Goal: Task Accomplishment & Management: Book appointment/travel/reservation

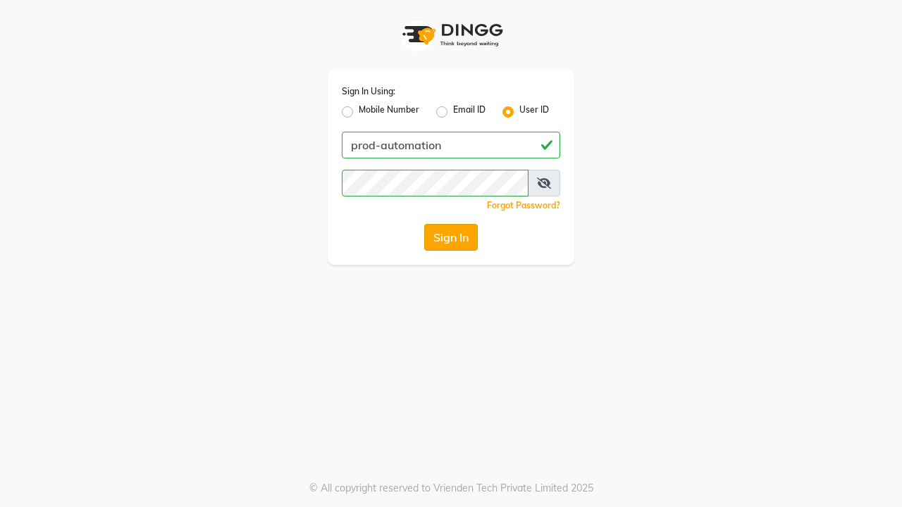
click at [451, 237] on button "Sign In" at bounding box center [451, 237] width 54 height 27
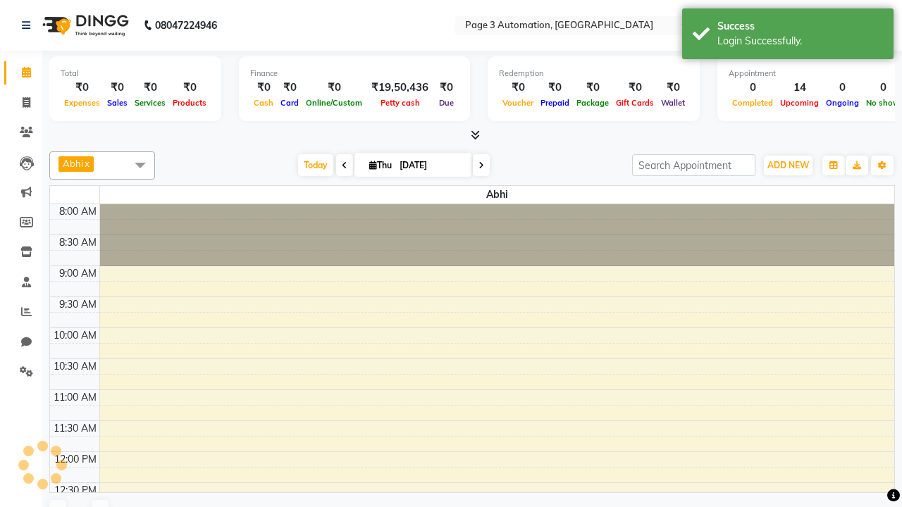
select select "en"
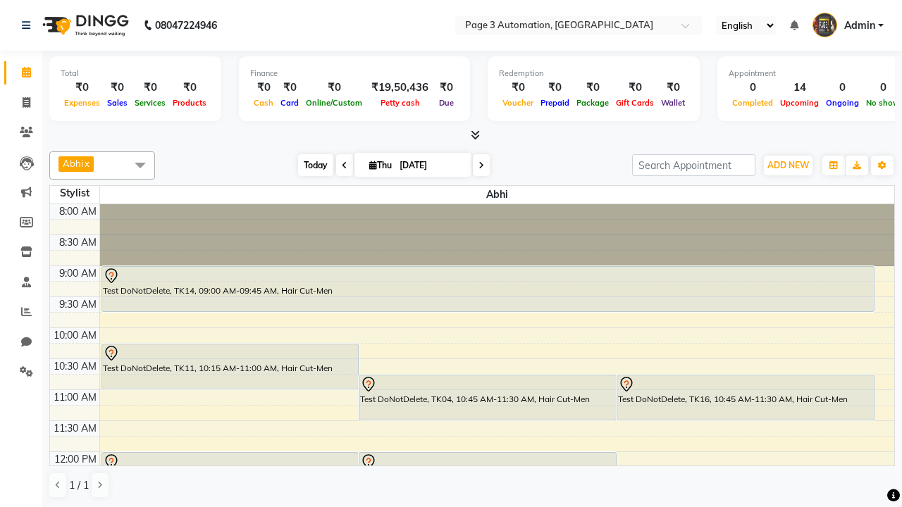
click at [309, 165] on span "Today" at bounding box center [315, 165] width 35 height 22
click at [787, 165] on span "ADD NEW" at bounding box center [788, 165] width 42 height 11
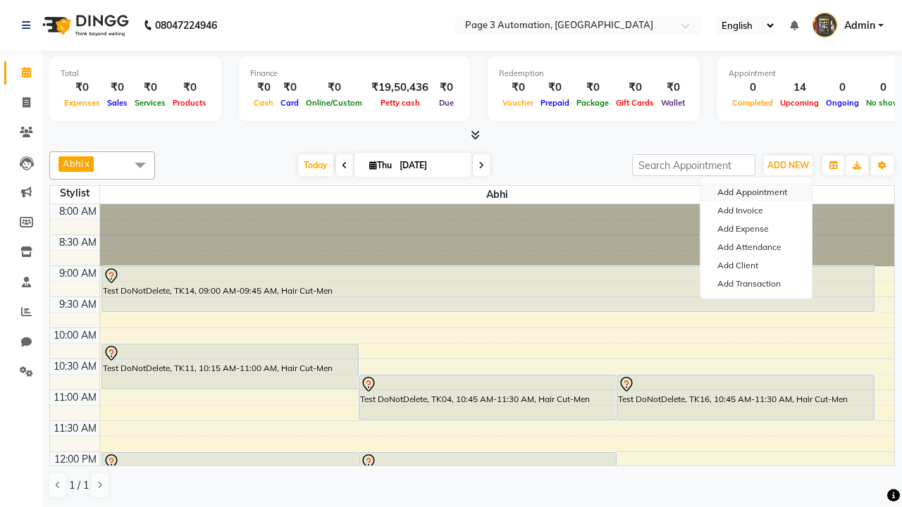
click at [756, 192] on button "Add Appointment" at bounding box center [755, 192] width 111 height 18
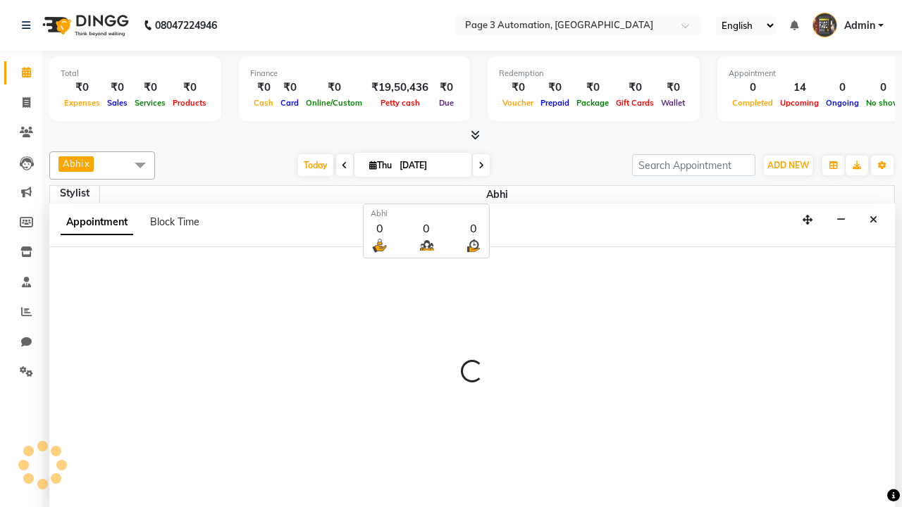
scroll to position [1, 0]
select select "tentative"
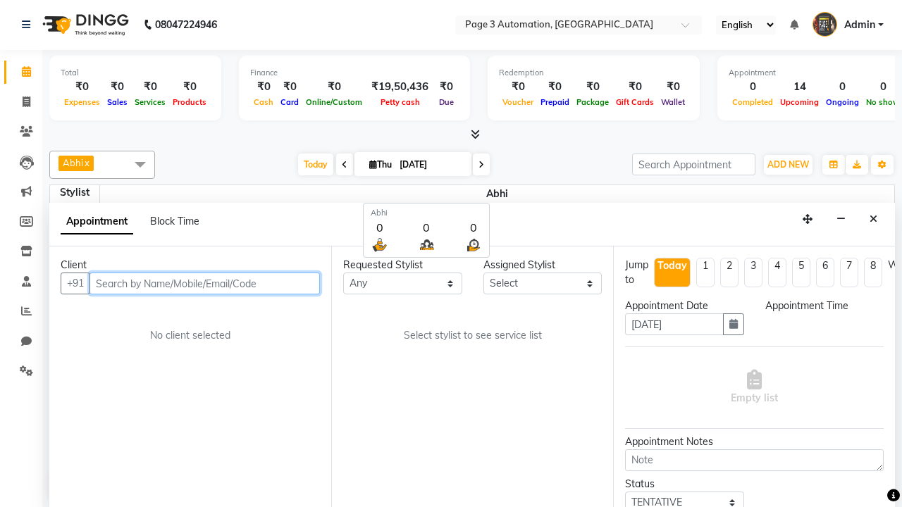
select select "540"
type input "8192346578"
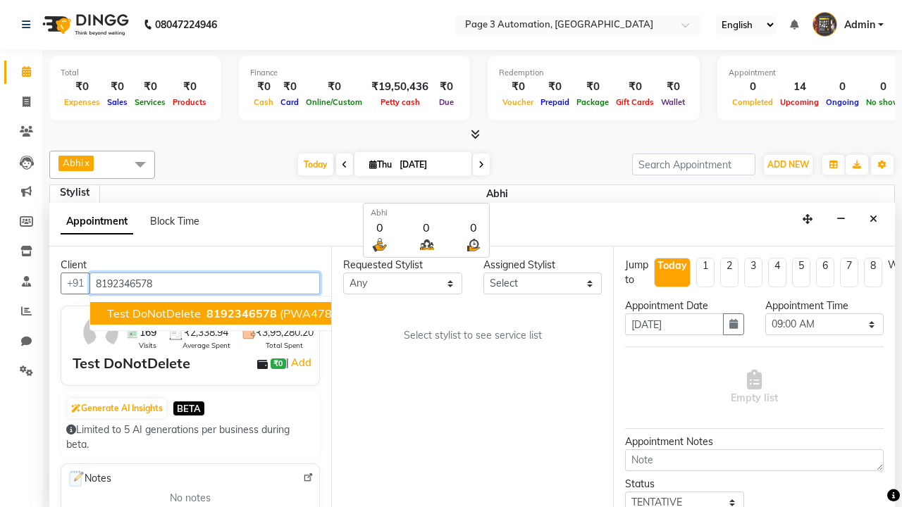
click at [206, 313] on span "8192346578" at bounding box center [241, 313] width 70 height 14
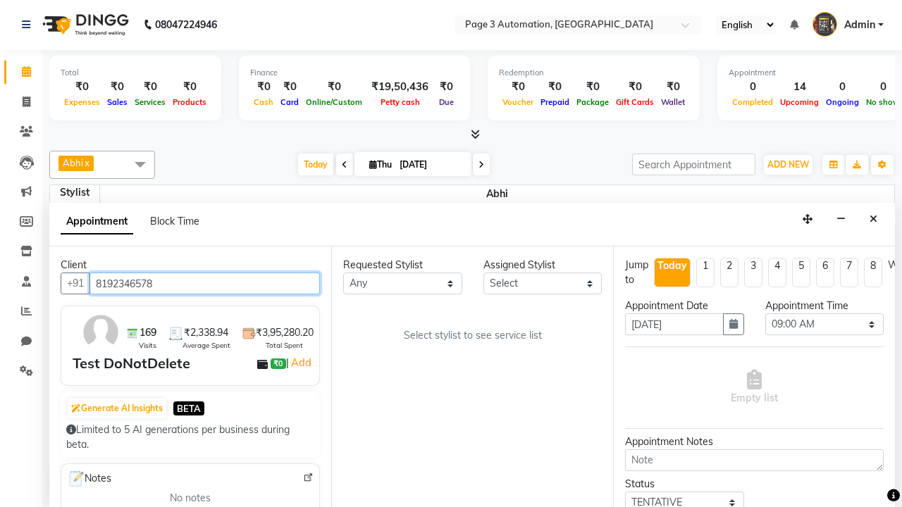
select select "711"
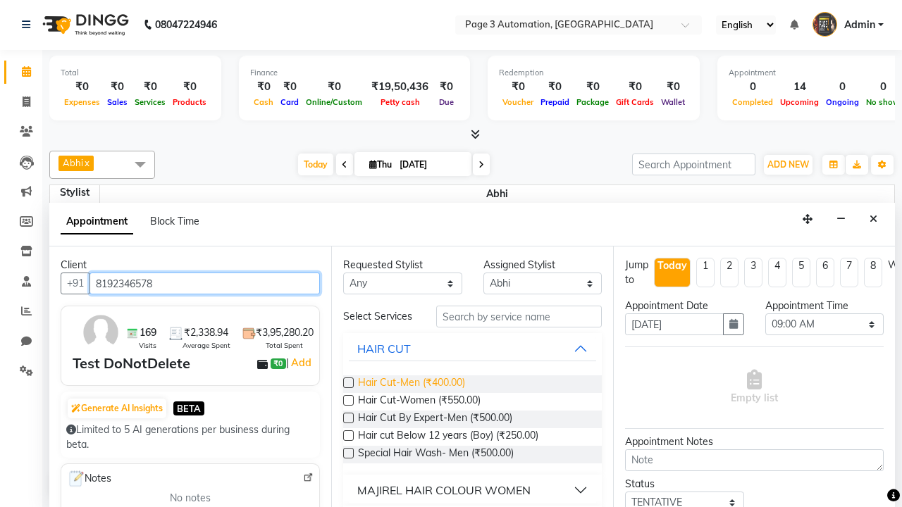
type input "8192346578"
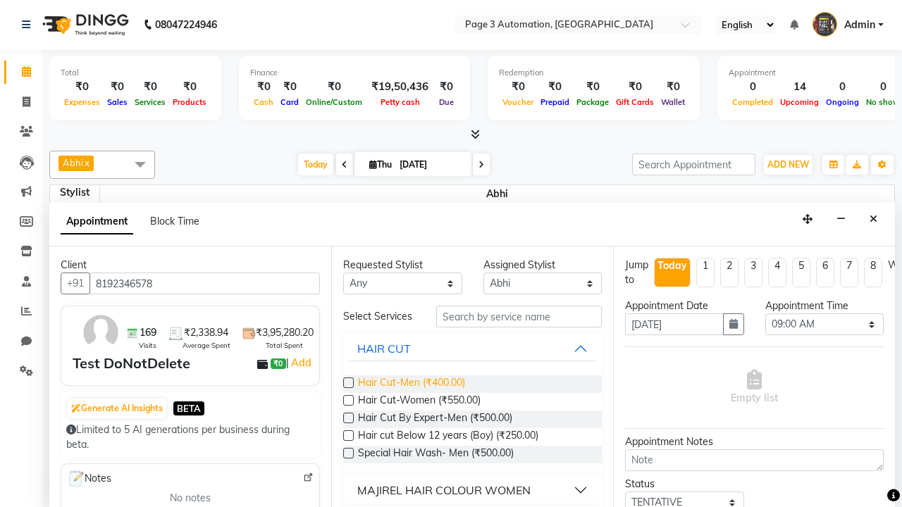
click at [411, 384] on span "Hair Cut-Men (₹400.00)" at bounding box center [411, 384] width 107 height 18
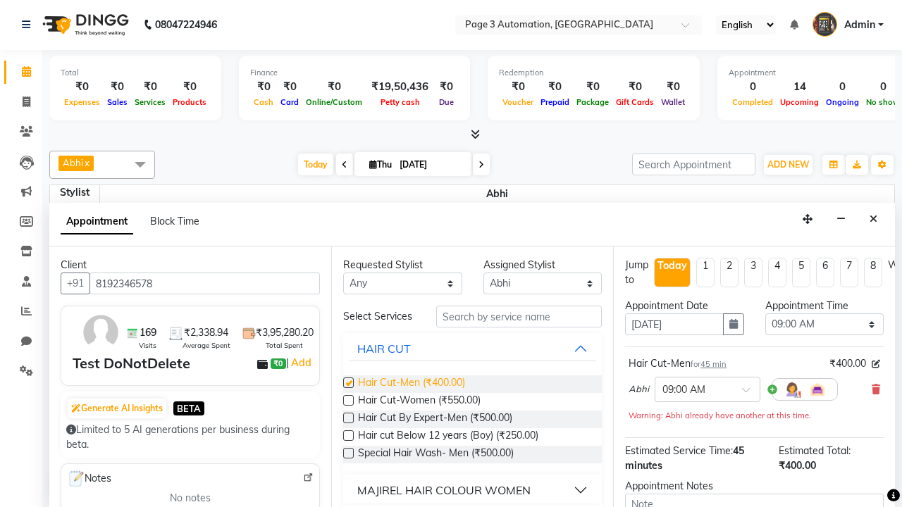
checkbox input "false"
select select "870"
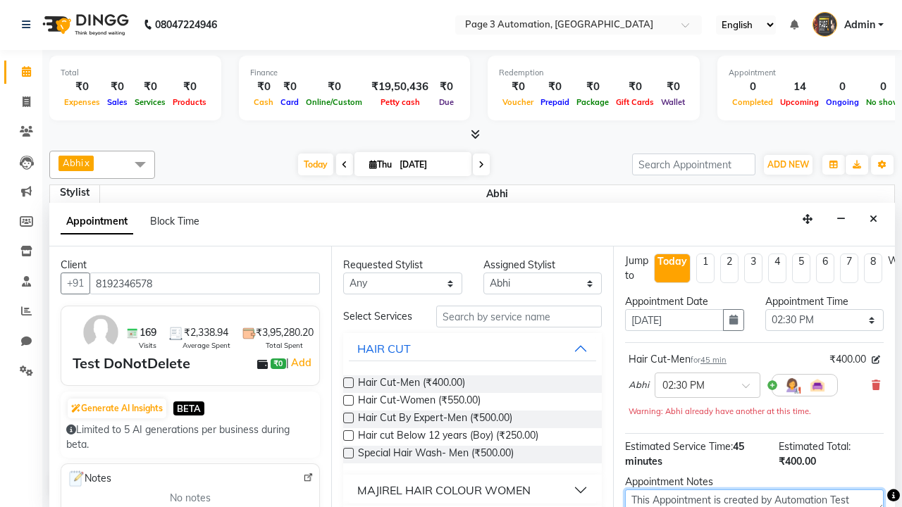
type textarea "This Appointment is created by Automation Test"
checkbox input "false"
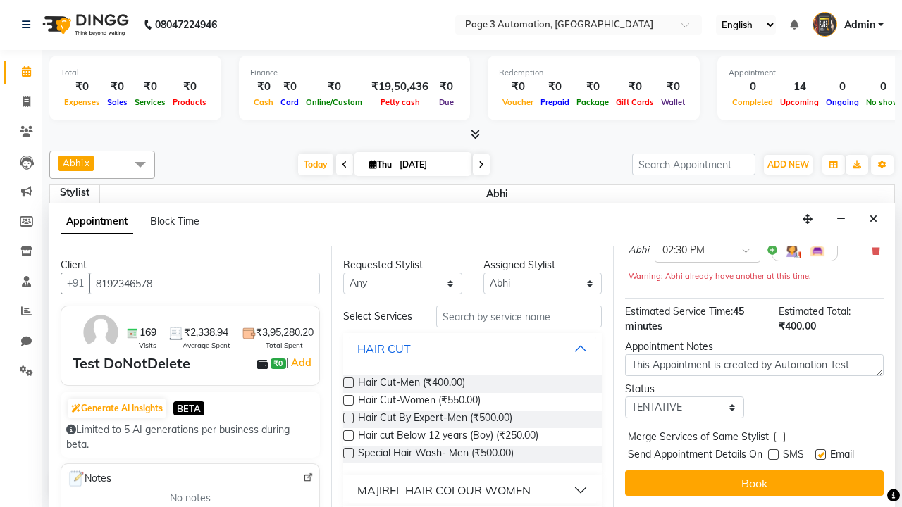
click at [820, 454] on label at bounding box center [820, 454] width 11 height 11
click at [820, 454] on input "checkbox" at bounding box center [819, 455] width 9 height 9
checkbox input "false"
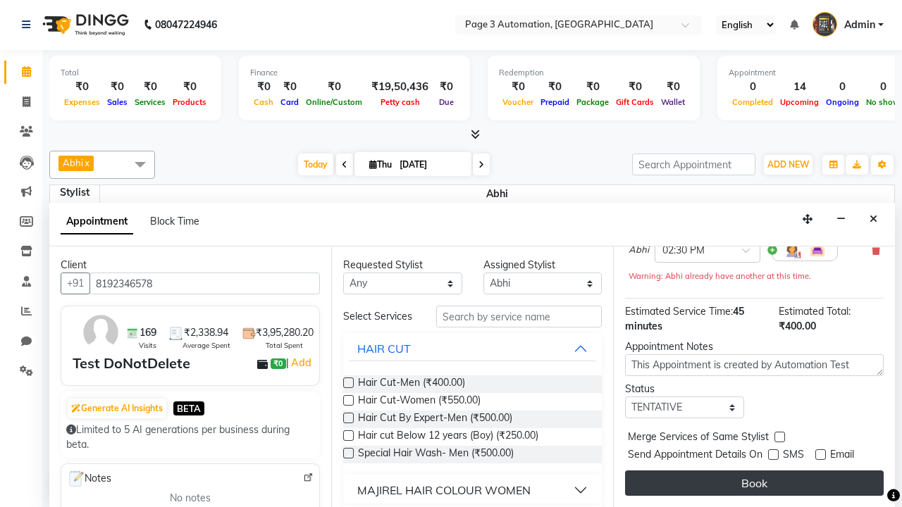
click at [754, 483] on button "Book" at bounding box center [754, 483] width 259 height 25
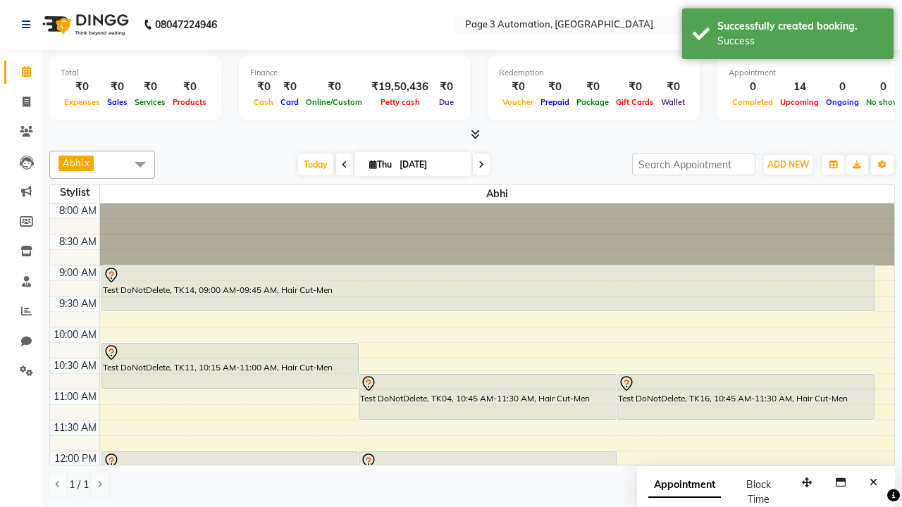
scroll to position [0, 0]
click at [787, 36] on div "Success" at bounding box center [800, 41] width 166 height 15
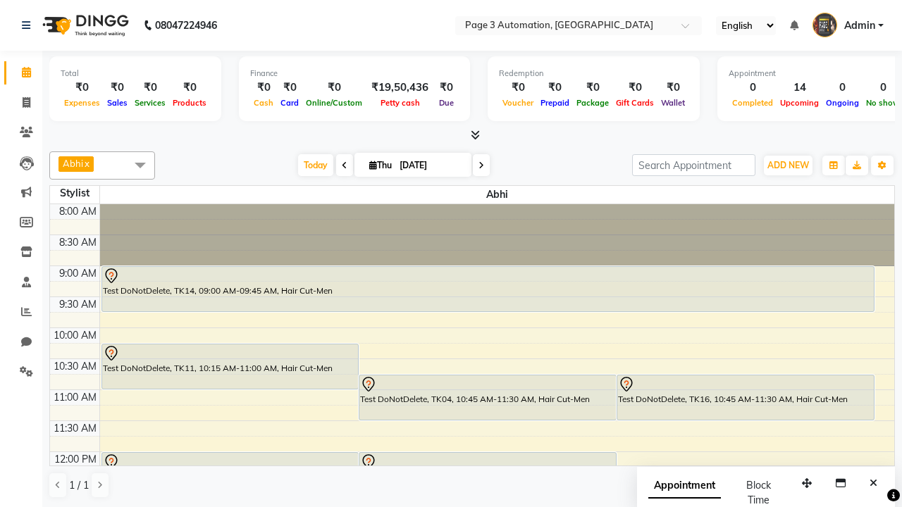
click at [140, 165] on span at bounding box center [140, 164] width 28 height 27
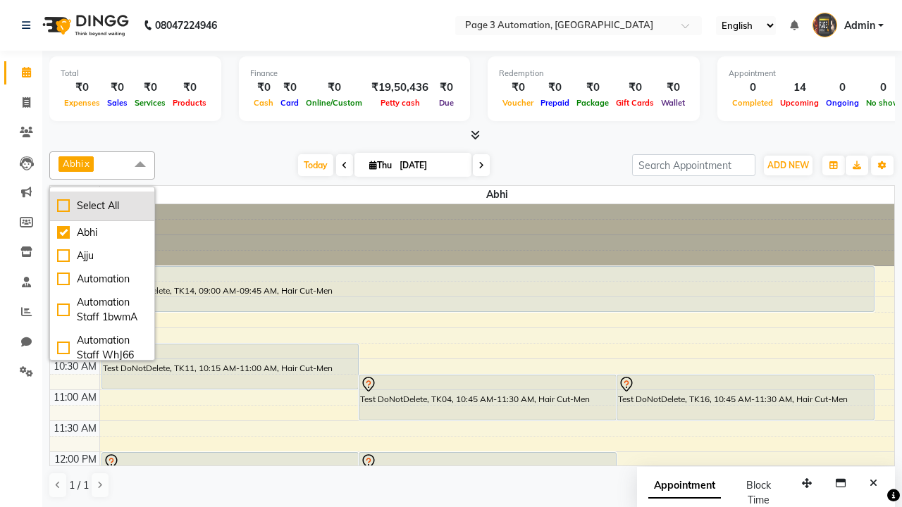
click at [102, 206] on div "Select All" at bounding box center [102, 206] width 90 height 15
checkbox input "true"
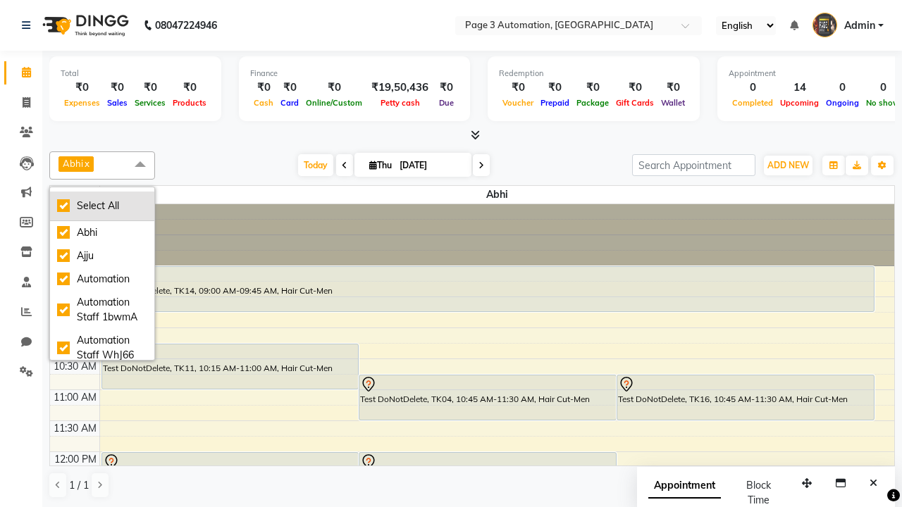
checkbox input "true"
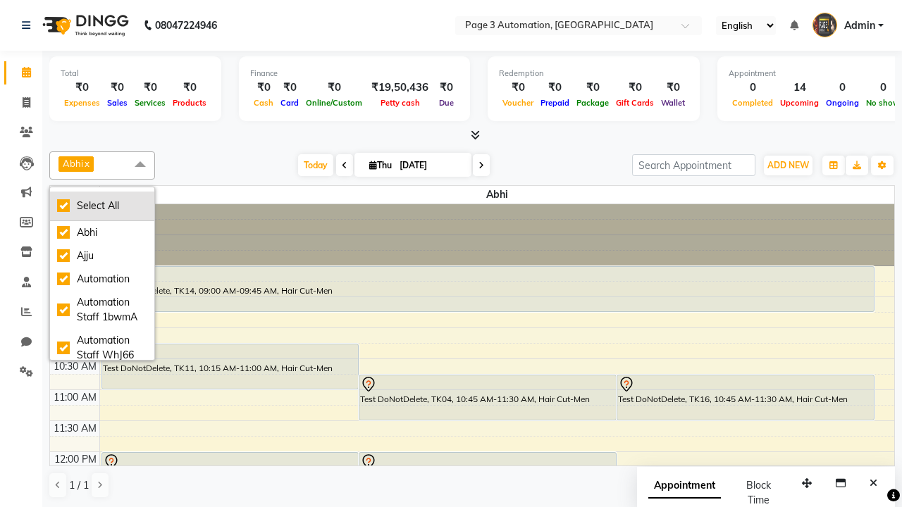
checkbox input "true"
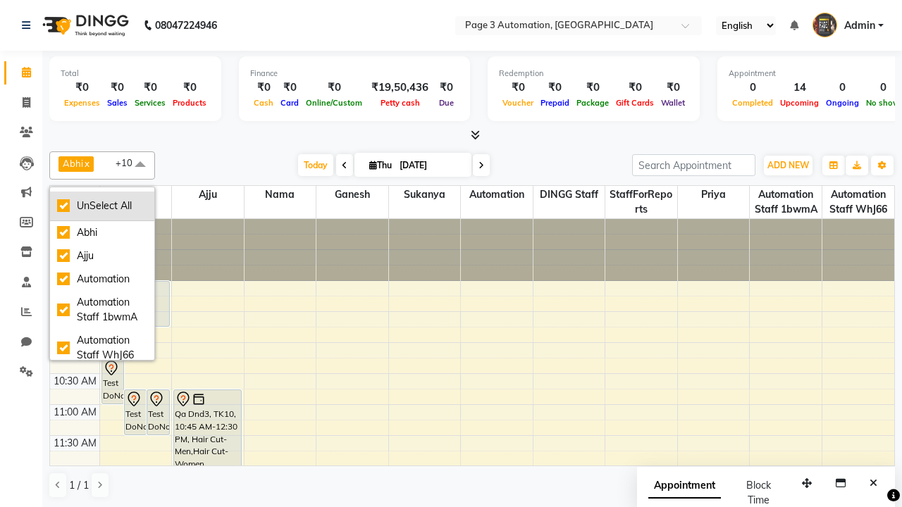
click at [102, 206] on div "UnSelect All" at bounding box center [102, 206] width 90 height 15
checkbox input "false"
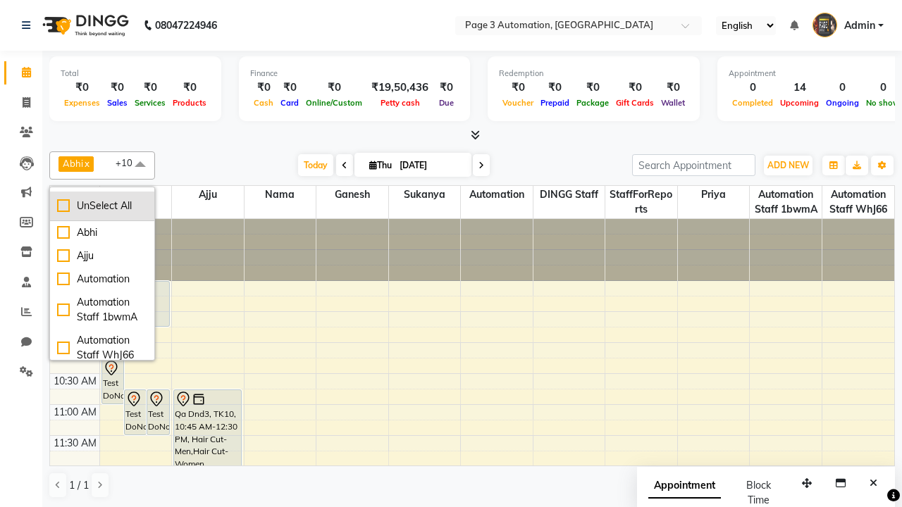
checkbox input "false"
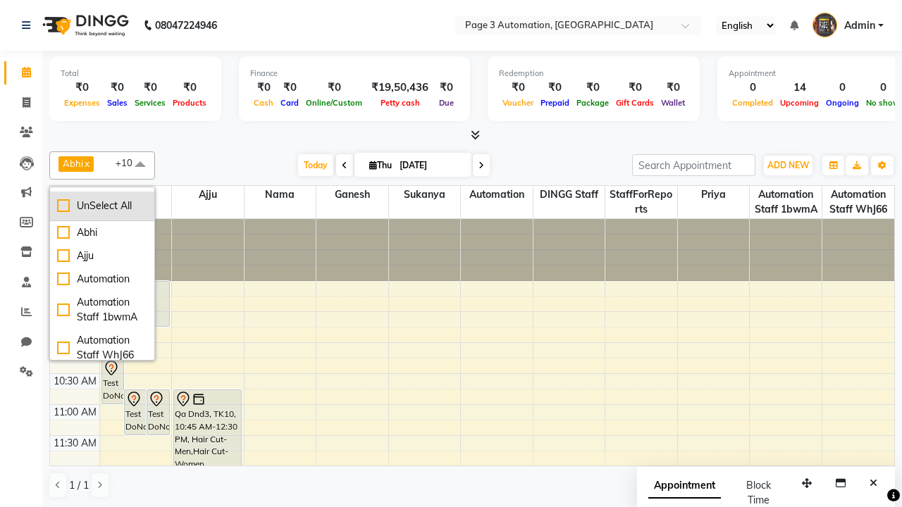
checkbox input "false"
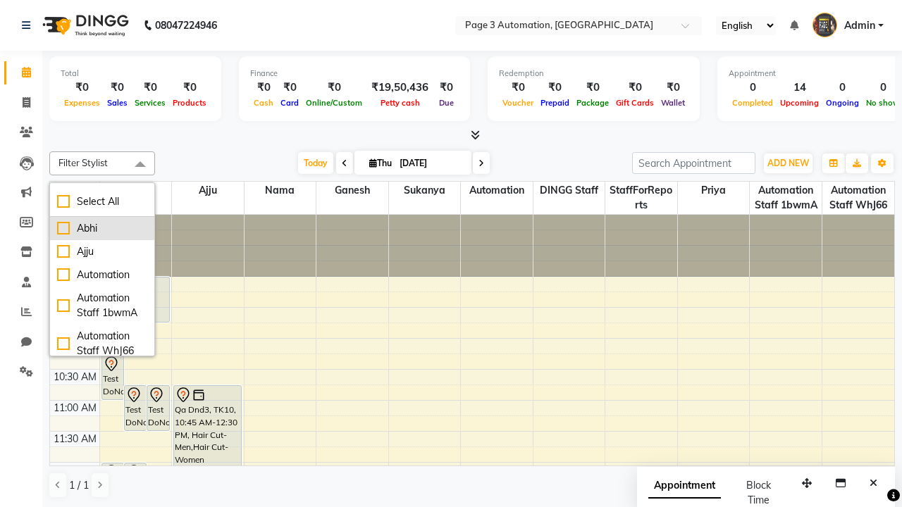
click at [102, 228] on div "Abhi" at bounding box center [102, 228] width 90 height 15
checkbox input "true"
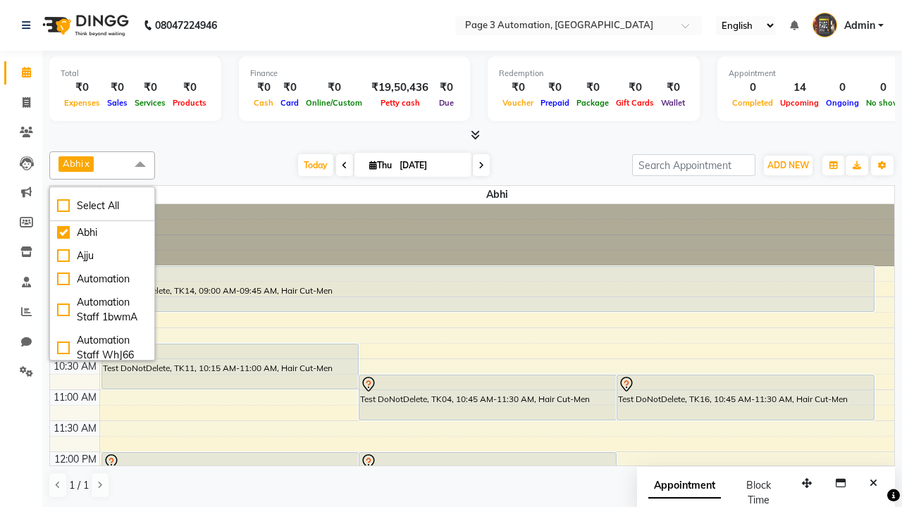
click at [140, 165] on span at bounding box center [140, 164] width 28 height 27
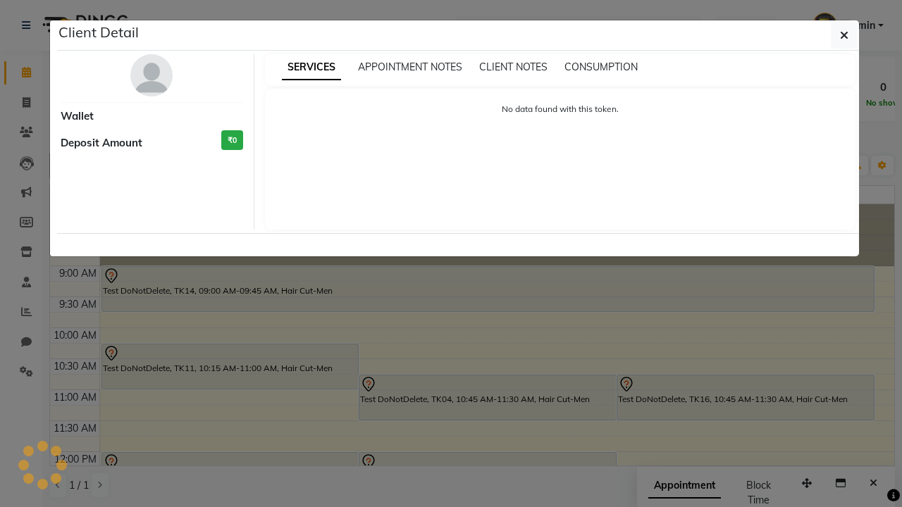
select select "7"
